Goal: Check status: Check status

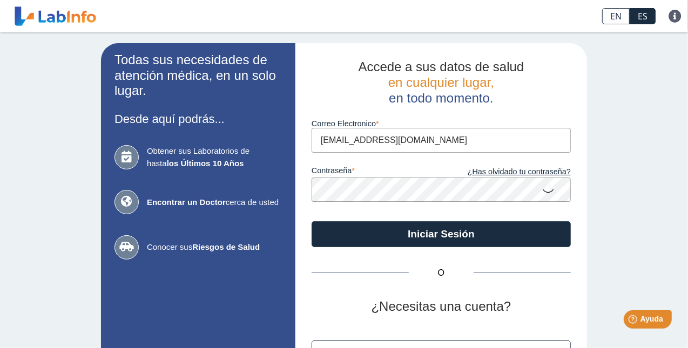
click at [416, 142] on input "[EMAIL_ADDRESS][DOMAIN_NAME]" at bounding box center [440, 140] width 259 height 24
type input "[EMAIL_ADDRESS][DOMAIN_NAME]"
click at [541, 190] on icon at bounding box center [547, 190] width 13 height 21
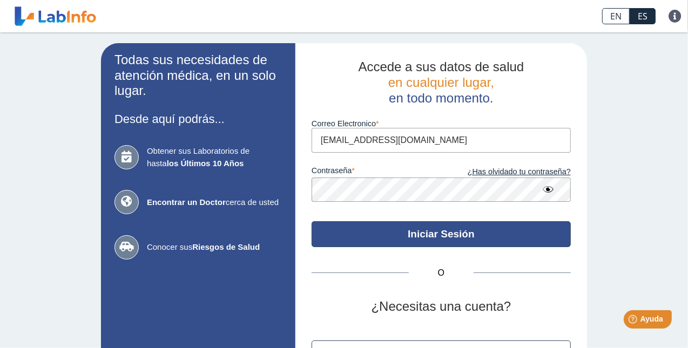
click at [462, 233] on button "Iniciar Sesión" at bounding box center [440, 234] width 259 height 26
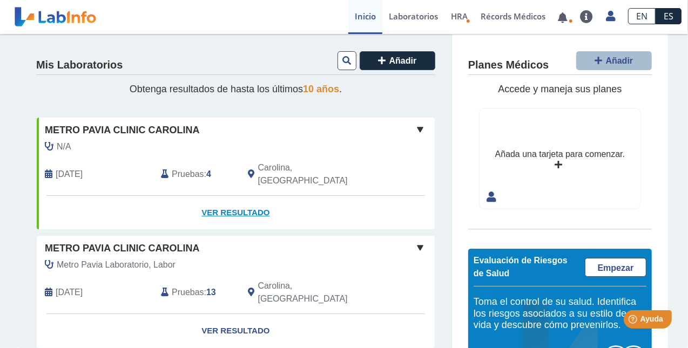
click at [246, 200] on link "Ver Resultado" at bounding box center [236, 213] width 398 height 34
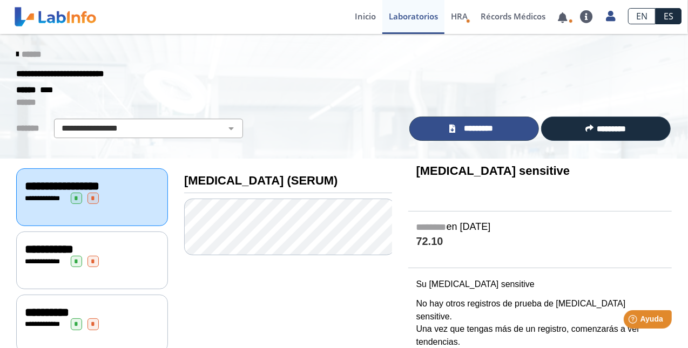
click at [491, 137] on link "*********" at bounding box center [474, 129] width 130 height 24
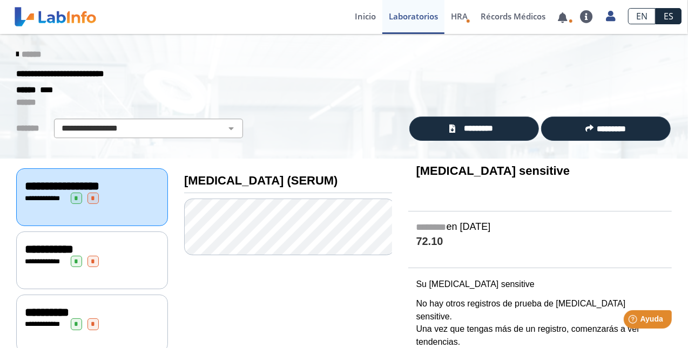
scroll to position [83, 0]
